Goal: Obtain resource: Download file/media

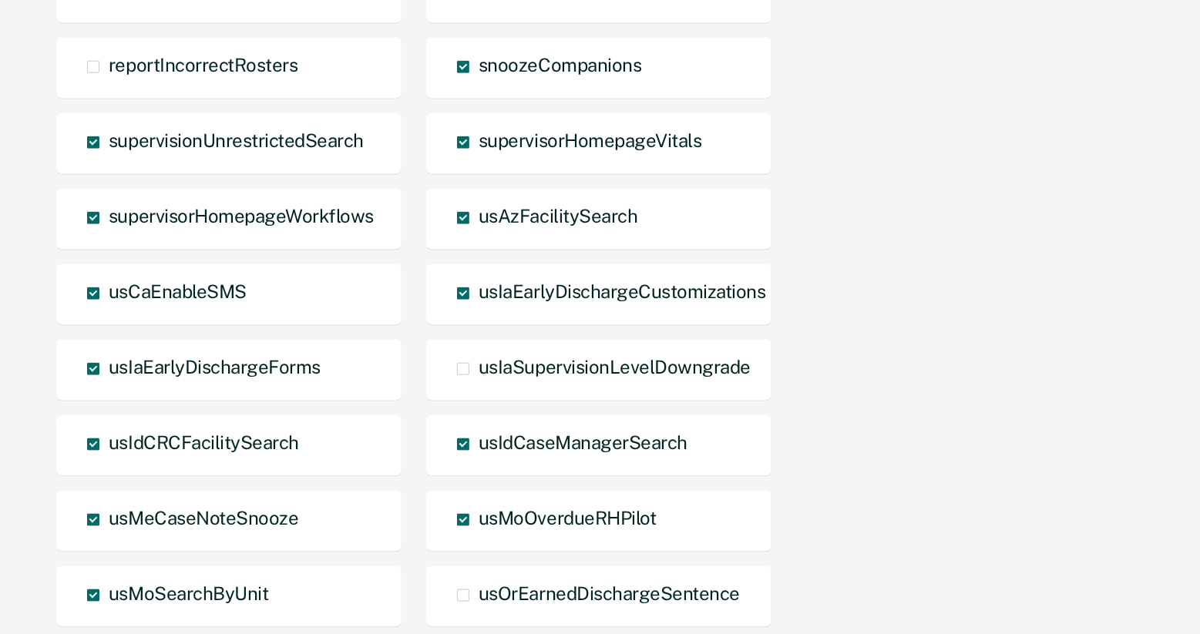
scroll to position [1728, 0]
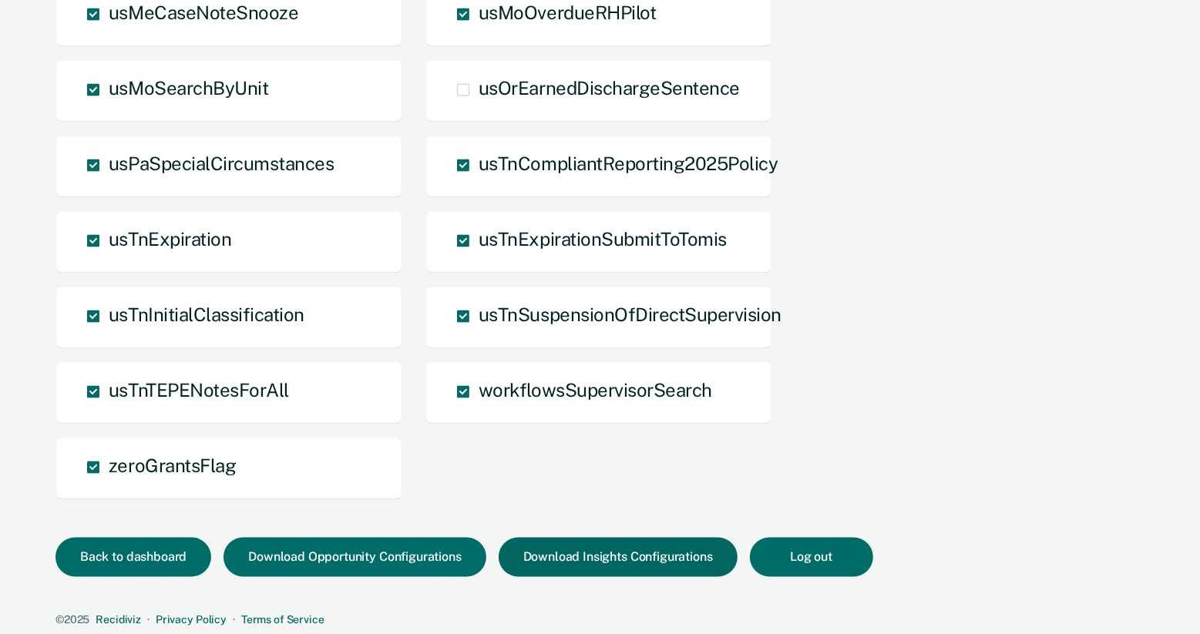
click at [624, 560] on button "Download Insights Configurations" at bounding box center [618, 557] width 239 height 39
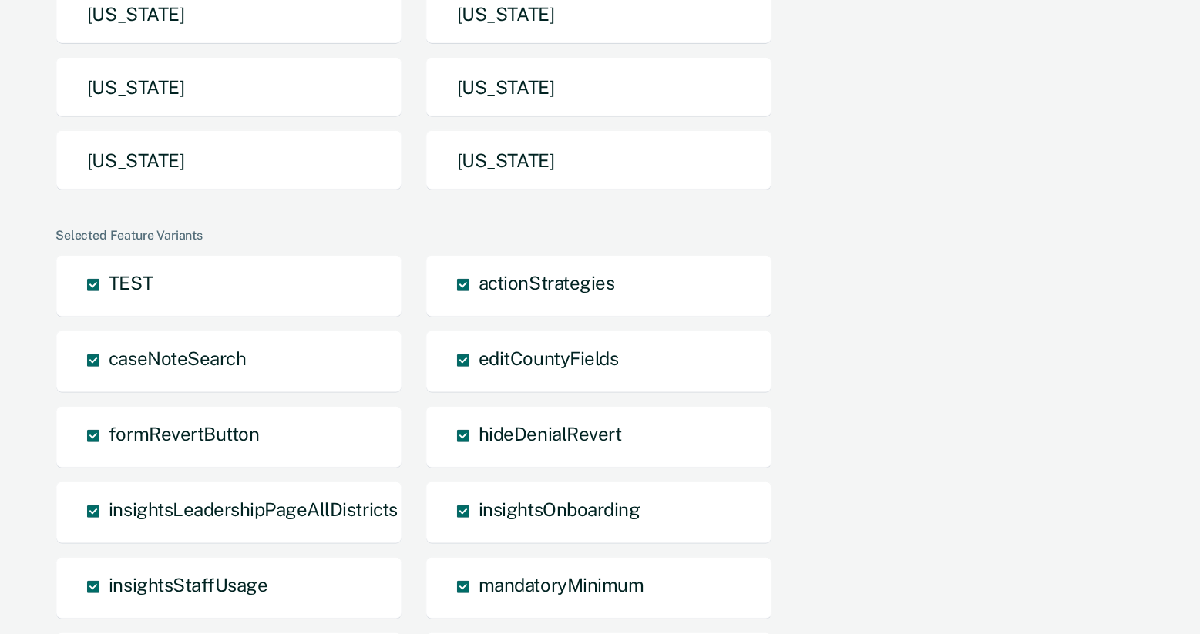
scroll to position [503, 0]
